Goal: Use online tool/utility: Utilize a website feature to perform a specific function

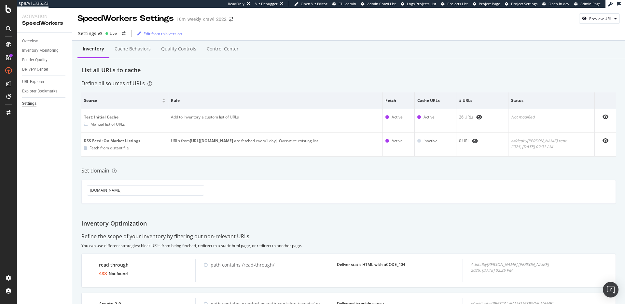
click at [330, 84] on div "Define all sources of URLs" at bounding box center [348, 83] width 535 height 7
